Goal: Find specific page/section: Find specific page/section

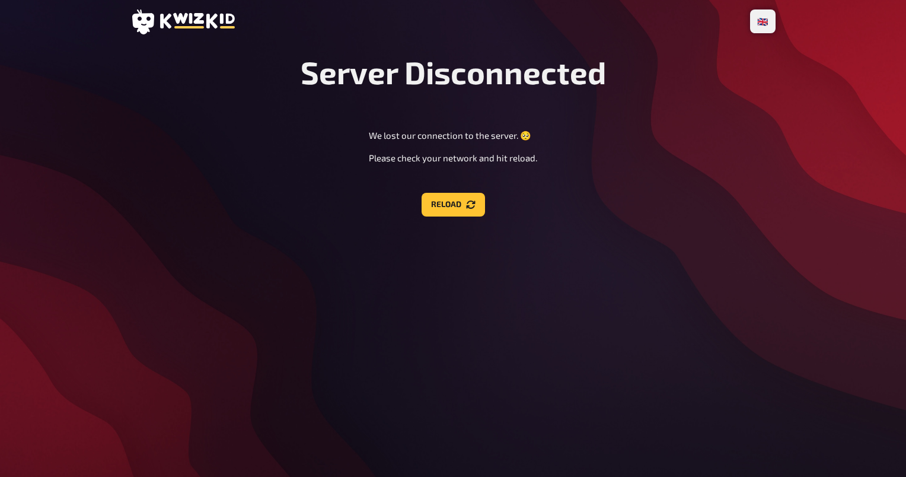
click at [190, 20] on icon at bounding box center [197, 20] width 75 height 15
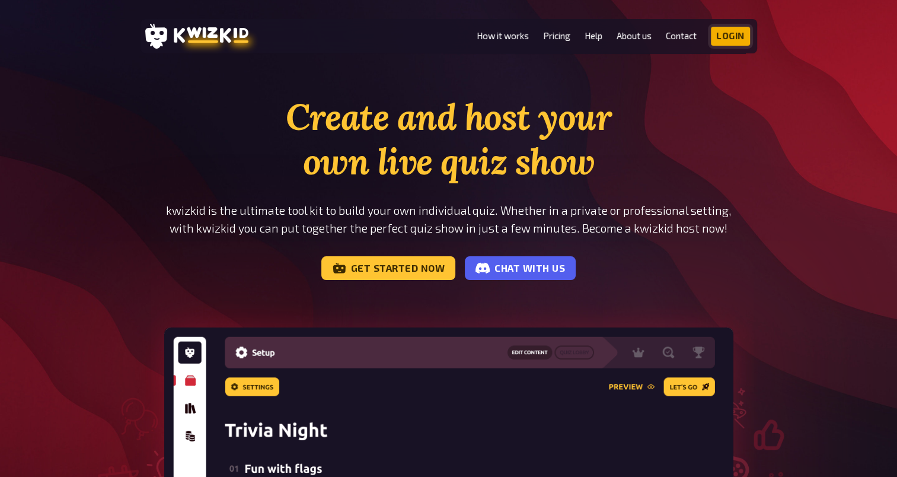
click at [719, 37] on link "Login" at bounding box center [730, 36] width 39 height 19
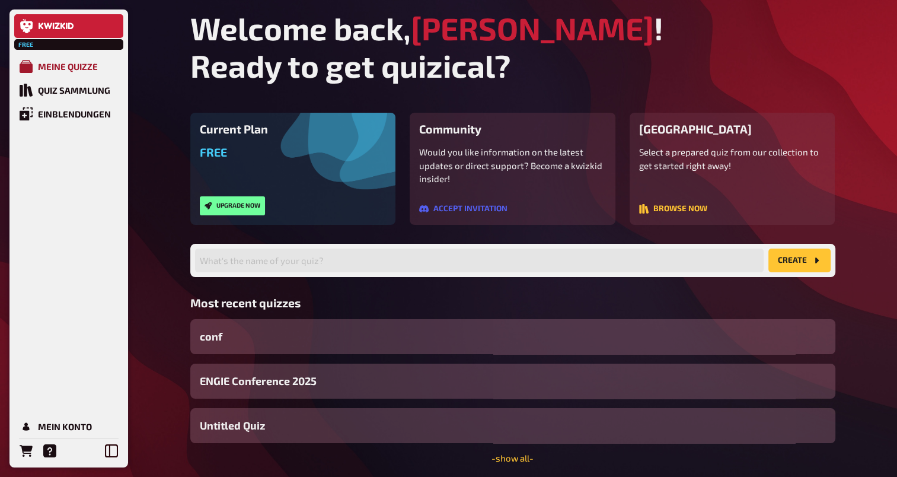
click at [94, 69] on div "Meine Quizze" at bounding box center [68, 66] width 60 height 11
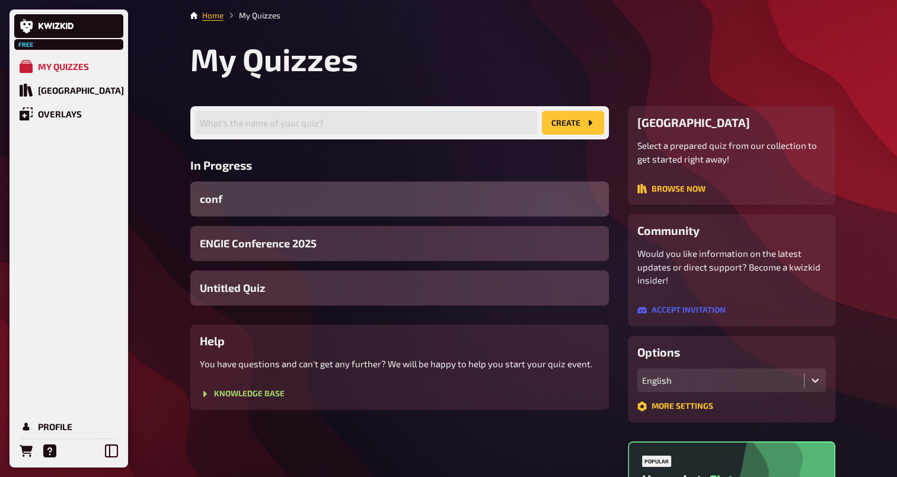
click at [339, 203] on div "conf" at bounding box center [399, 198] width 419 height 35
